Goal: Find specific page/section: Find specific page/section

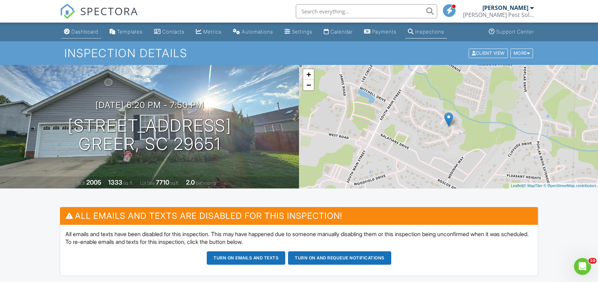
click at [77, 30] on div "Dashboard" at bounding box center [84, 32] width 27 height 6
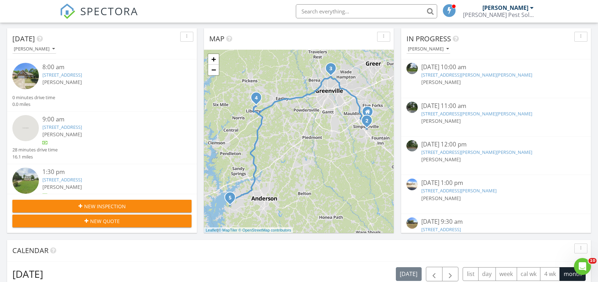
click at [371, 10] on input "text" at bounding box center [366, 11] width 141 height 14
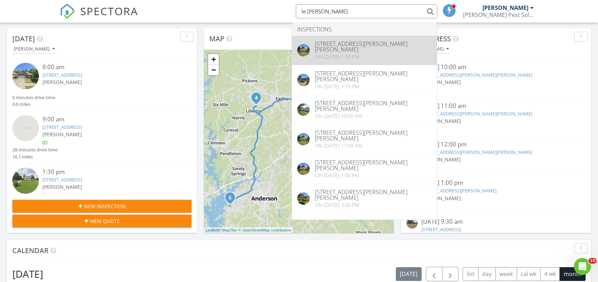
type input "le ann"
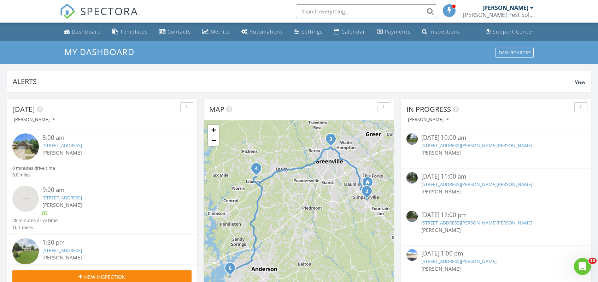
click at [326, 10] on input "text" at bounding box center [366, 11] width 141 height 14
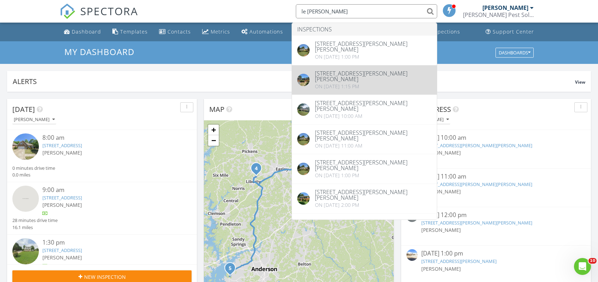
type input "le ann"
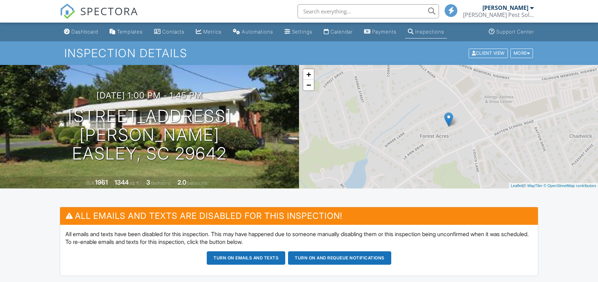
scroll to position [141, 0]
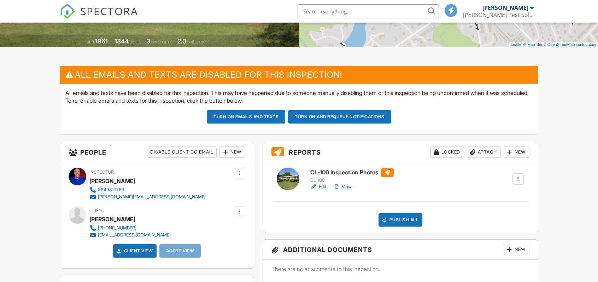
click at [345, 187] on link "View" at bounding box center [342, 186] width 18 height 7
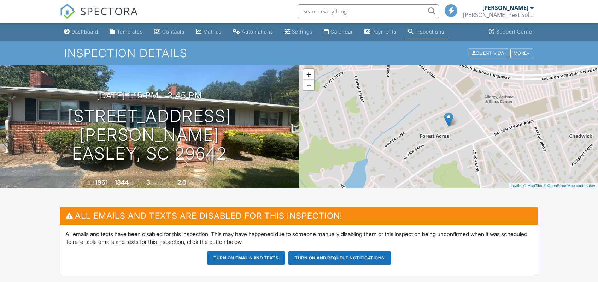
click at [351, 191] on div at bounding box center [299, 141] width 598 height 282
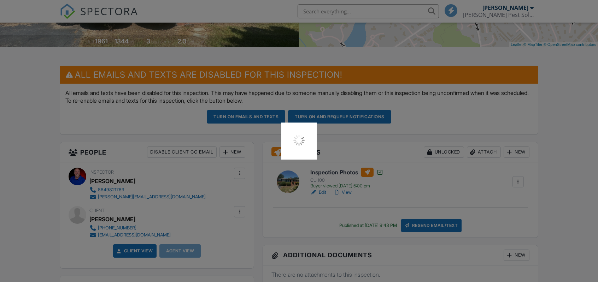
scroll to position [141, 0]
